Goal: Transaction & Acquisition: Purchase product/service

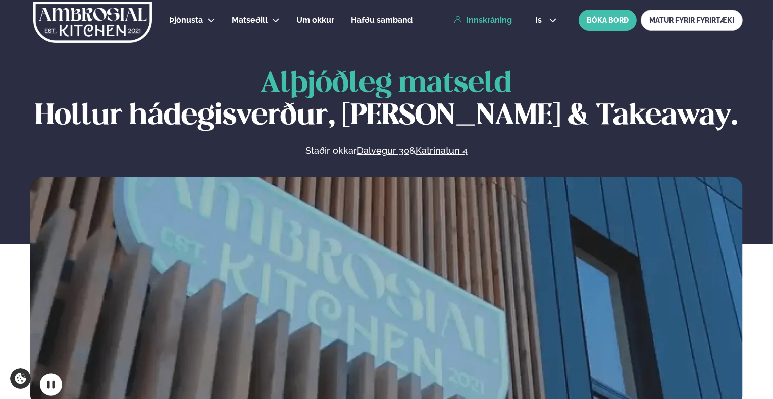
click at [476, 18] on link "Innskráning" at bounding box center [483, 20] width 58 height 9
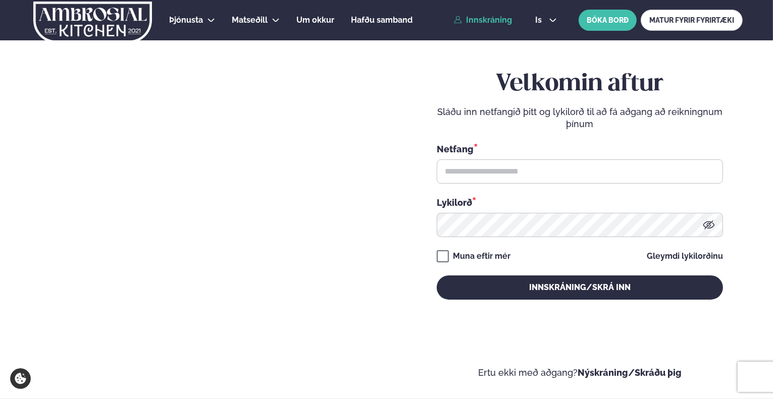
click at [557, 185] on div "Netfang * Lykilorð *" at bounding box center [580, 189] width 286 height 95
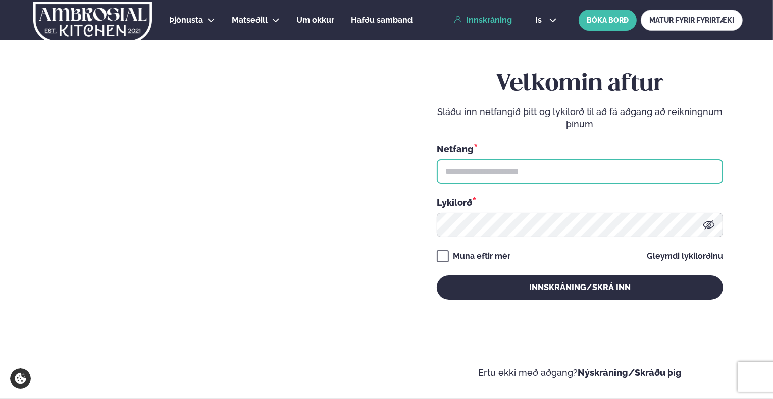
click at [555, 174] on input "text" at bounding box center [580, 172] width 286 height 24
type input "**********"
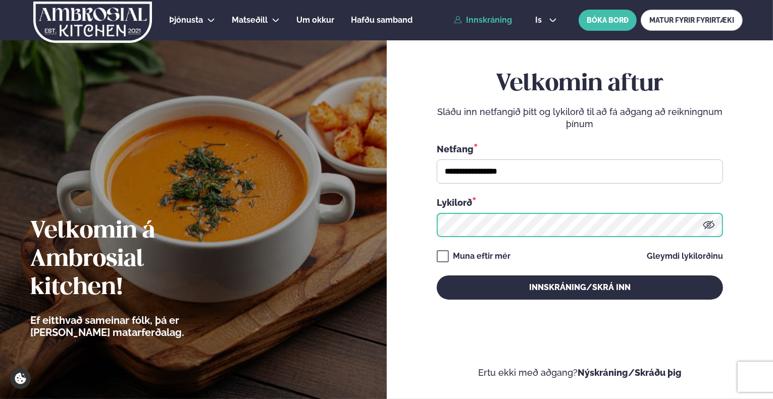
click at [437, 276] on button "Innskráning/Skrá inn" at bounding box center [580, 288] width 286 height 24
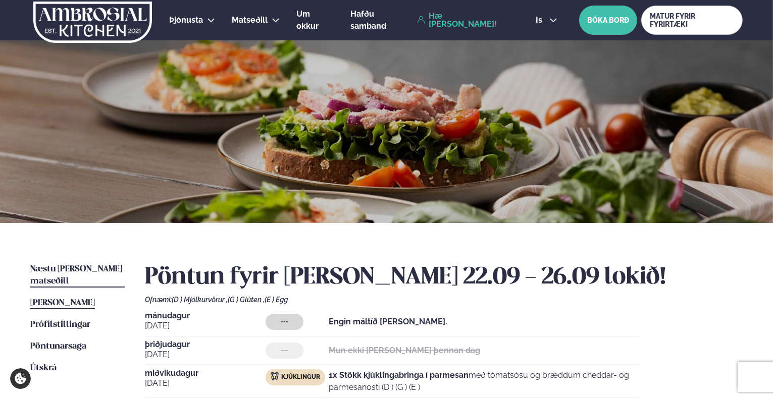
click at [56, 265] on span "Næstu [PERSON_NAME] matseðill" at bounding box center [76, 275] width 92 height 21
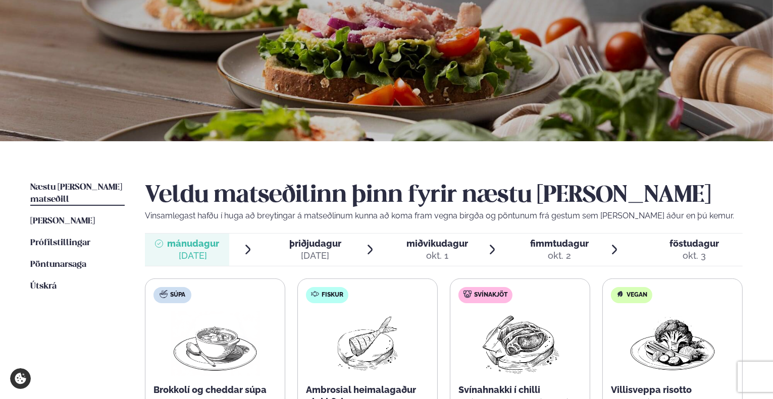
scroll to position [202, 0]
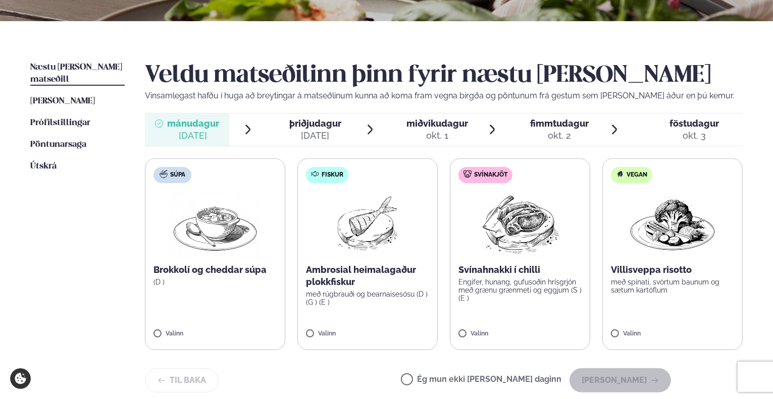
click at [325, 137] on div "[DATE]" at bounding box center [315, 136] width 52 height 12
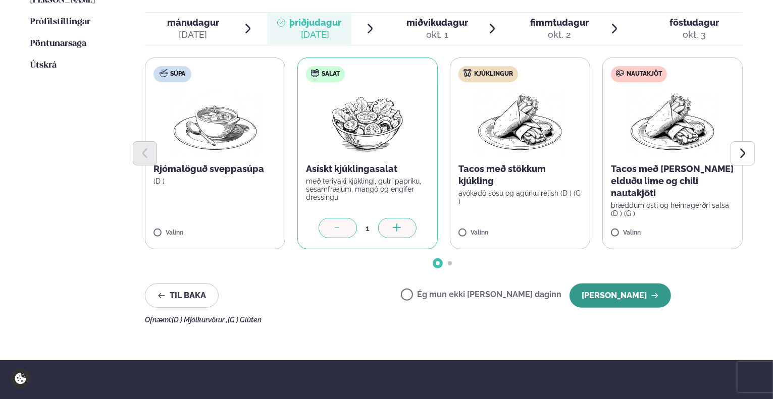
click at [613, 288] on button "[PERSON_NAME]" at bounding box center [619, 296] width 101 height 24
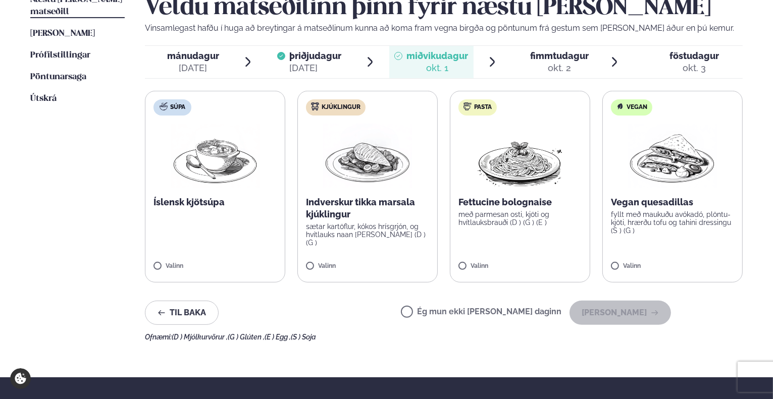
scroll to position [252, 0]
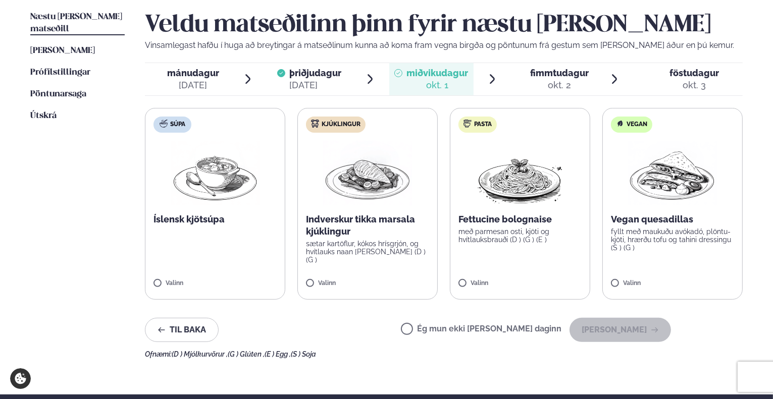
click at [561, 74] on span "fimmtudagur" at bounding box center [559, 73] width 59 height 11
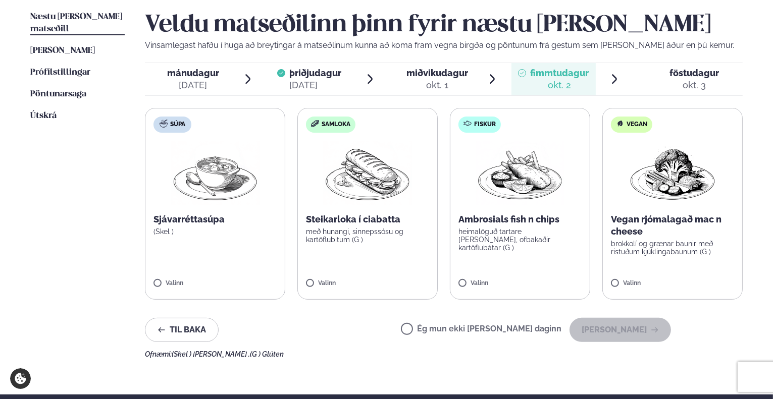
click at [689, 64] on span "föstudagur fös. [DATE]" at bounding box center [687, 79] width 109 height 32
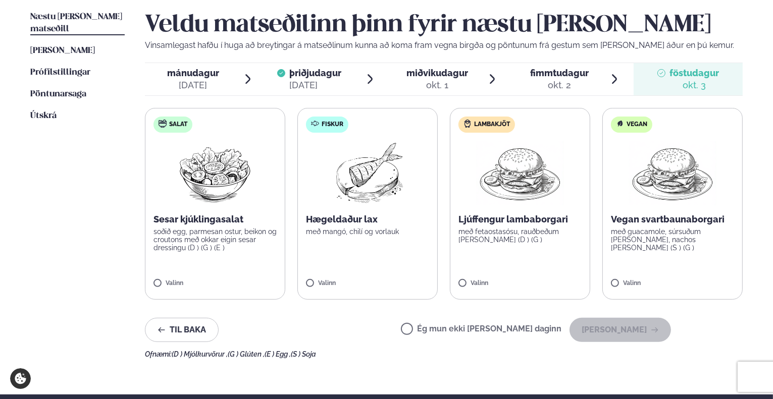
click at [208, 90] on div "[DATE]" at bounding box center [193, 85] width 52 height 12
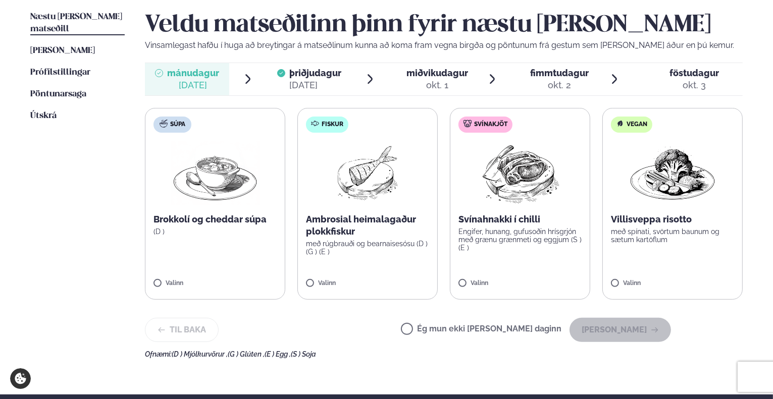
click at [336, 277] on label "Fiskur Ambrosial heimalagaður plokkfiskur með rúgbrauði og bearnaisesósu (D ) (…" at bounding box center [367, 204] width 140 height 192
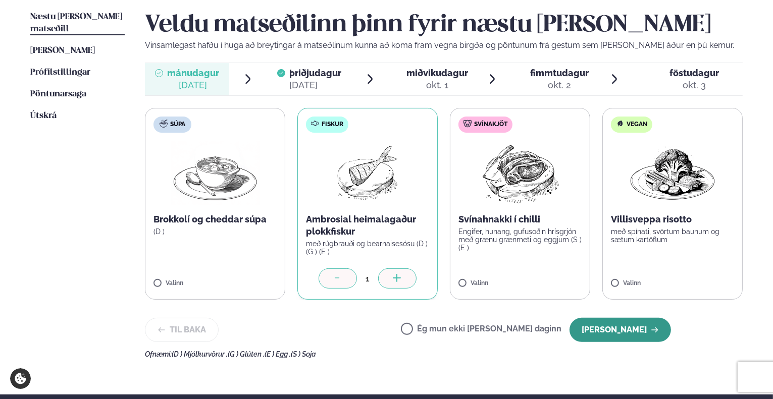
click at [646, 331] on button "[PERSON_NAME]" at bounding box center [619, 330] width 101 height 24
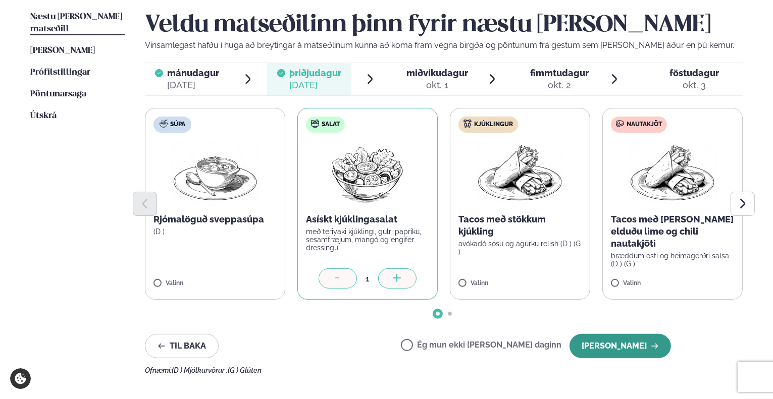
click at [606, 347] on button "[PERSON_NAME]" at bounding box center [619, 346] width 101 height 24
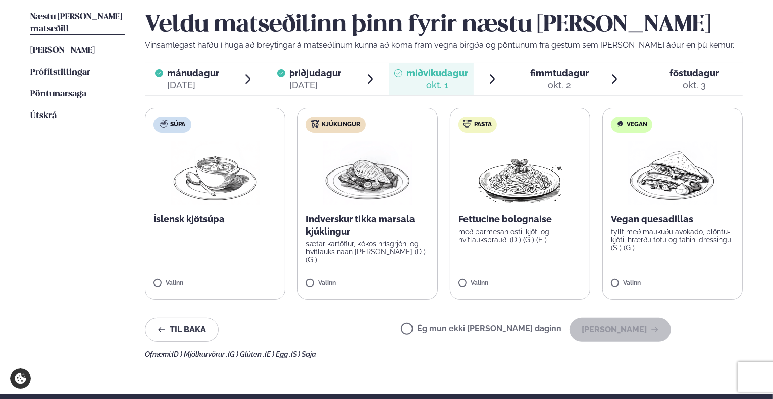
click at [396, 240] on p "sætar kartöflur, kókos hrísgrjón, og hvítlauks naan [PERSON_NAME] (D ) (G )" at bounding box center [367, 252] width 123 height 24
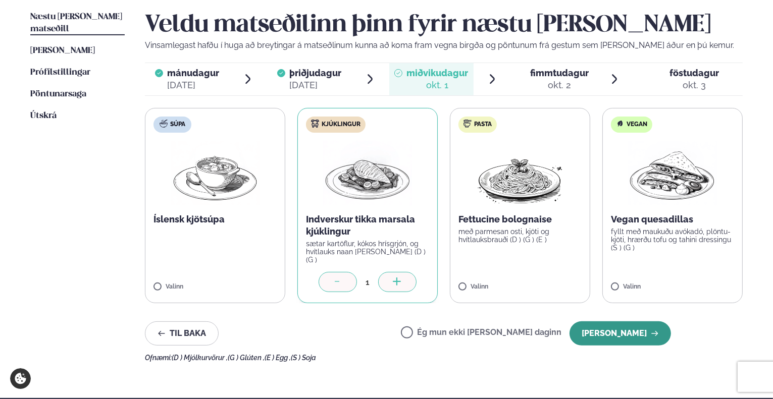
click at [628, 334] on button "[PERSON_NAME]" at bounding box center [619, 334] width 101 height 24
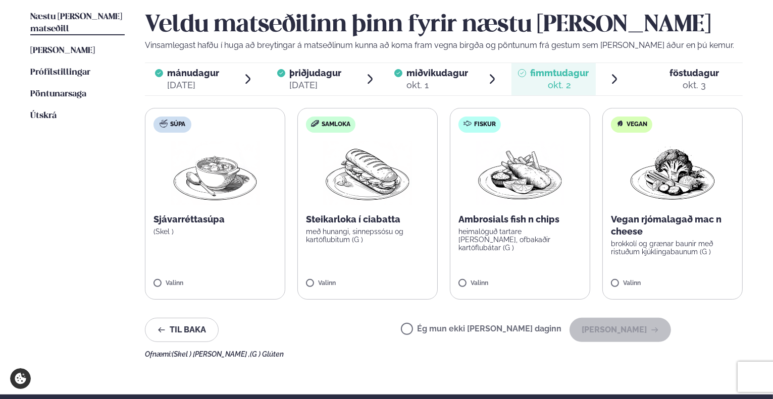
click at [499, 333] on label "Ég mun ekki [PERSON_NAME] daginn" at bounding box center [481, 330] width 161 height 11
click at [602, 345] on div "Veldu matseðilinn þinn fyrir næstu [PERSON_NAME] Vinsamlegast hafðu í huga að b…" at bounding box center [444, 184] width 598 height 347
click at [603, 337] on button "[PERSON_NAME]" at bounding box center [619, 330] width 101 height 24
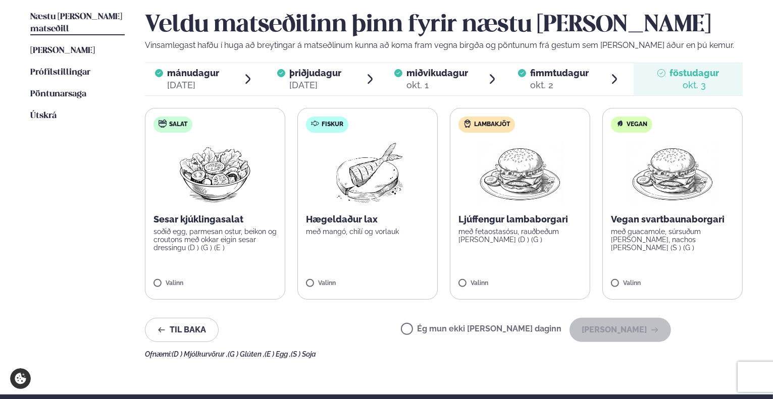
click at [380, 207] on label "Fiskur Hægeldaður lax með mangó, chilí og [PERSON_NAME]" at bounding box center [367, 204] width 140 height 192
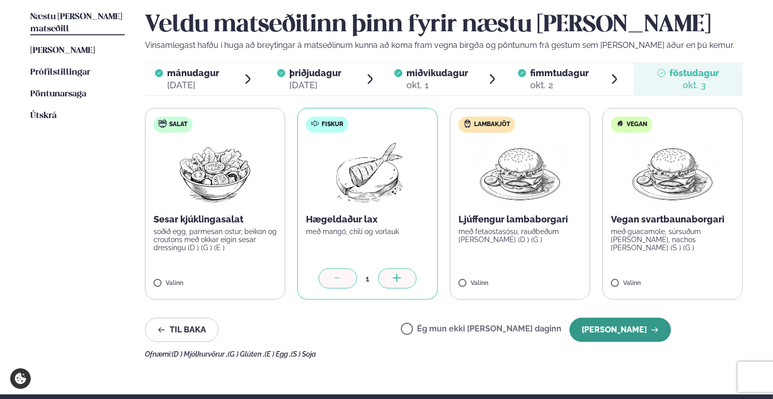
click at [640, 335] on button "[PERSON_NAME]" at bounding box center [619, 330] width 101 height 24
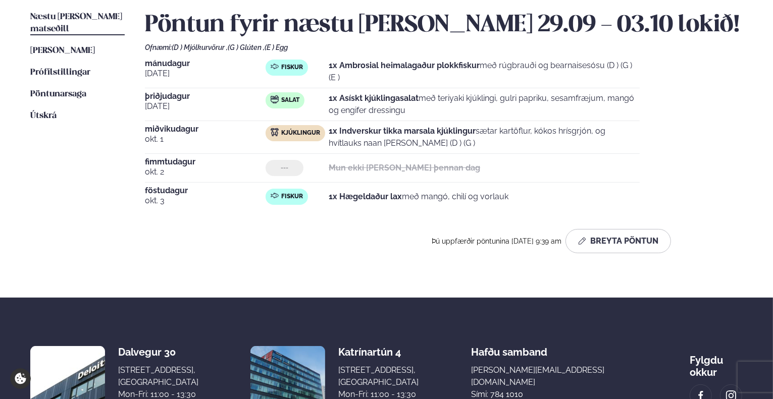
scroll to position [202, 0]
